Goal: Information Seeking & Learning: Learn about a topic

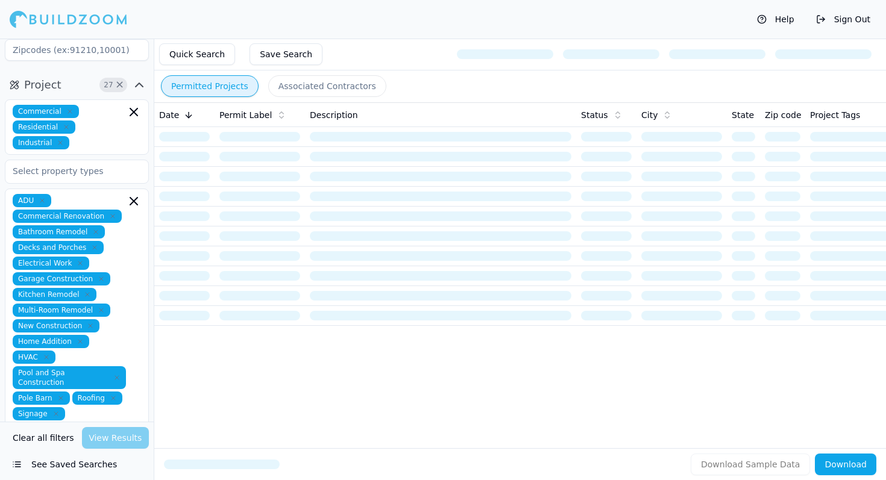
scroll to position [160, 0]
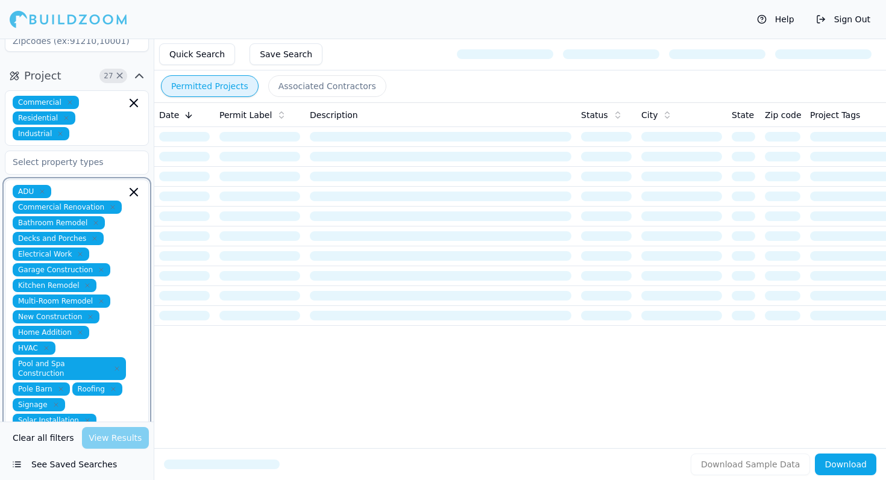
click at [136, 185] on icon "button" at bounding box center [134, 192] width 14 height 14
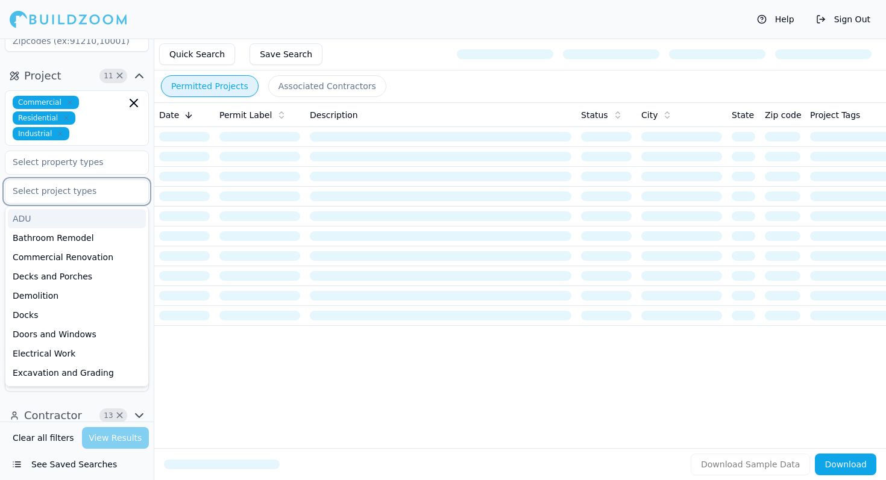
scroll to position [159, 0]
click at [110, 184] on input "text" at bounding box center [69, 192] width 128 height 22
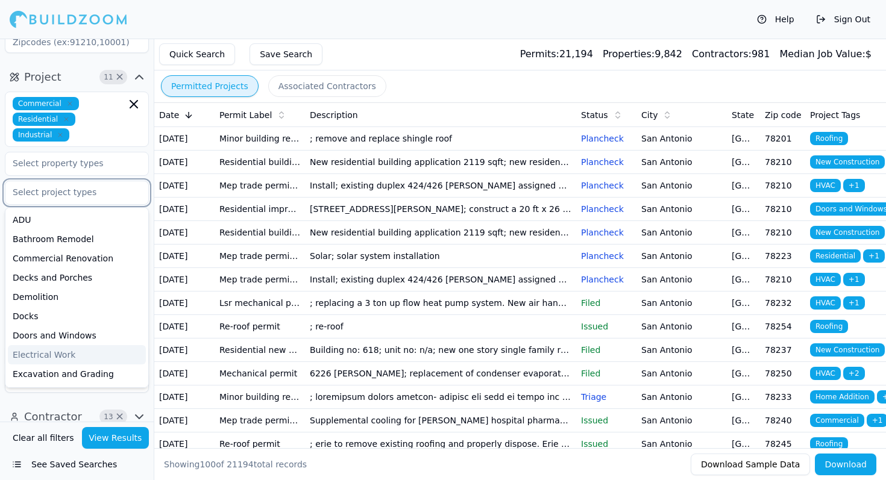
click at [83, 348] on div "Electrical Work" at bounding box center [77, 354] width 138 height 19
click at [107, 436] on button "View Results" at bounding box center [115, 438] width 67 height 22
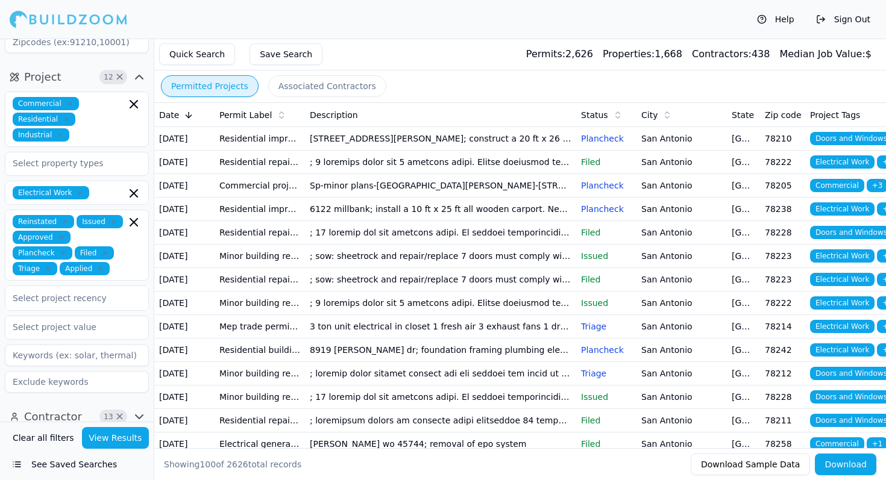
click at [597, 245] on td "Filed" at bounding box center [606, 232] width 60 height 23
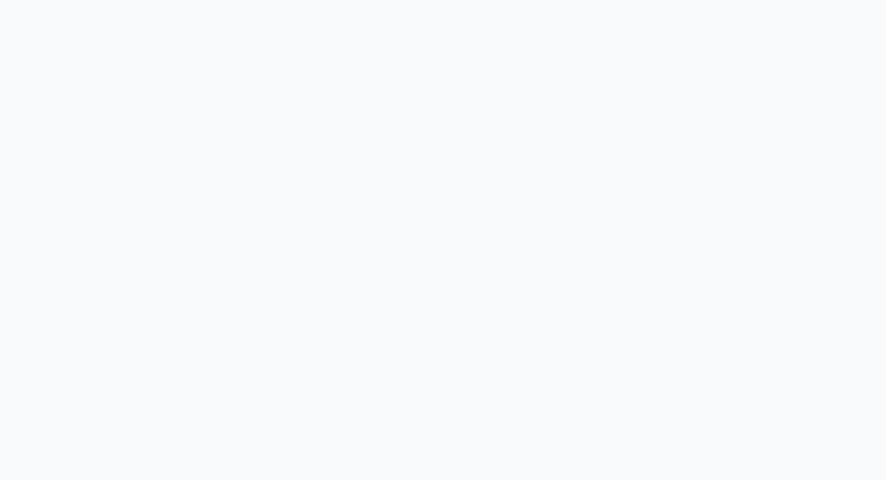
drag, startPoint x: 355, startPoint y: 160, endPoint x: 326, endPoint y: 143, distance: 34.0
click at [338, 152] on html at bounding box center [443, 240] width 886 height 480
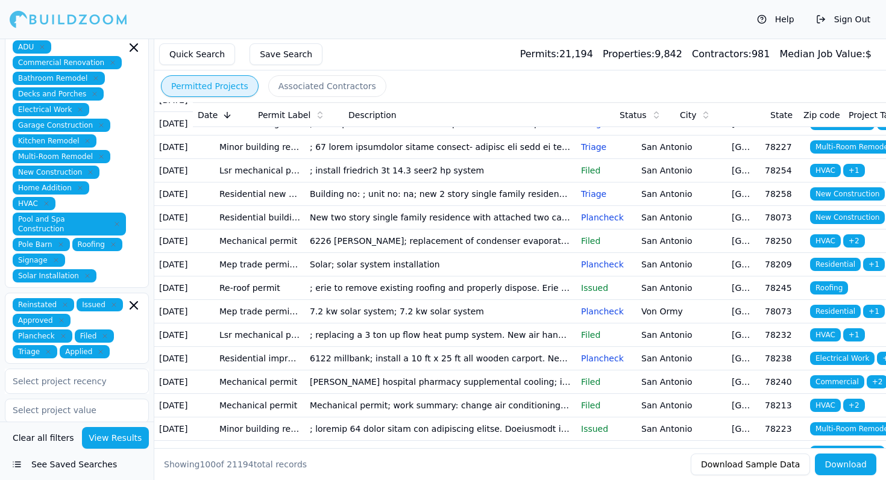
scroll to position [305, 0]
click at [850, 17] on button "Sign Out" at bounding box center [843, 19] width 66 height 19
